Goal: Task Accomplishment & Management: Manage account settings

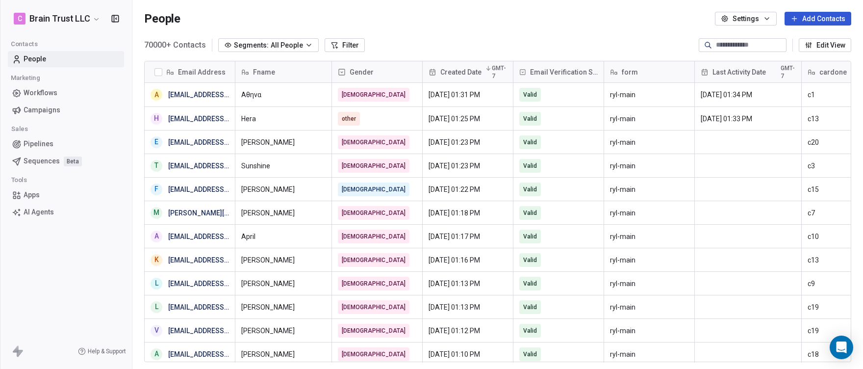
scroll to position [317, 723]
click at [45, 108] on span "Campaigns" at bounding box center [42, 110] width 37 height 10
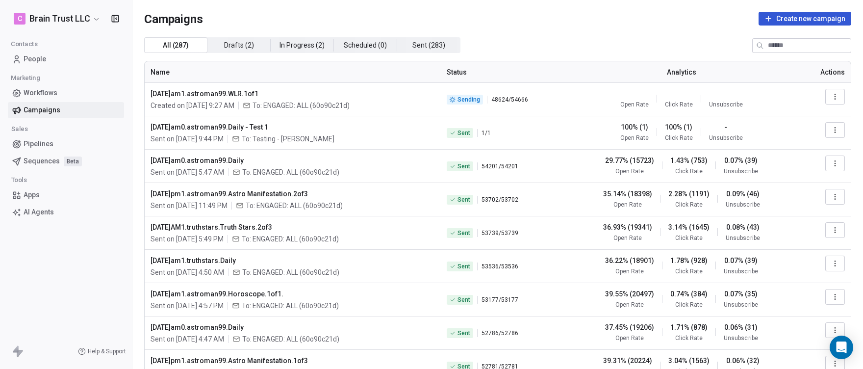
click at [825, 129] on button "button" at bounding box center [835, 130] width 20 height 16
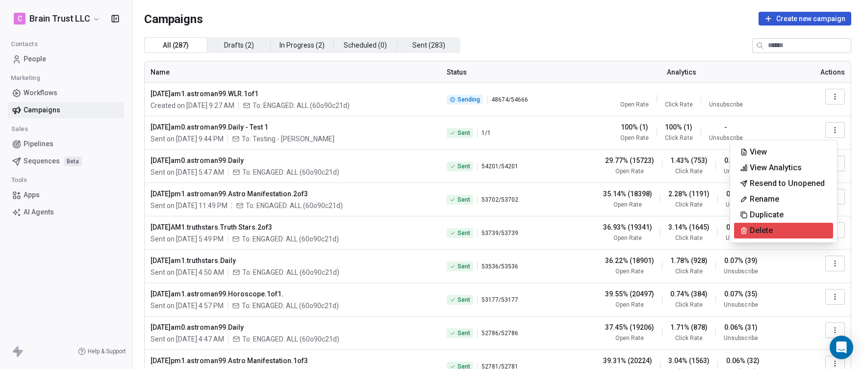
click at [767, 228] on span "Delete" at bounding box center [761, 231] width 23 height 12
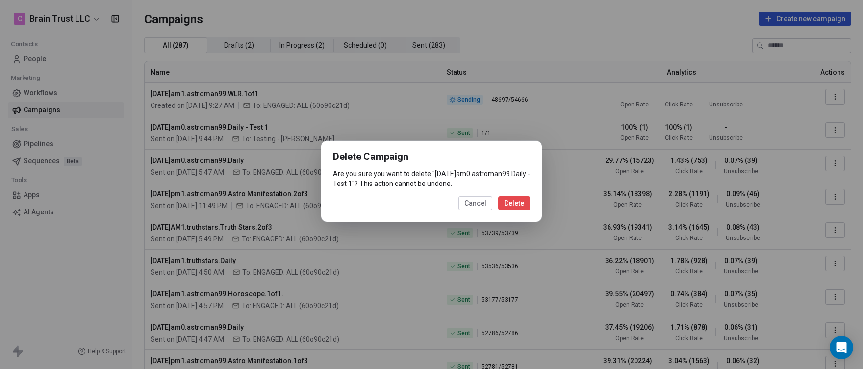
click at [519, 206] on button "Delete" at bounding box center [514, 203] width 32 height 14
